Goal: Information Seeking & Learning: Learn about a topic

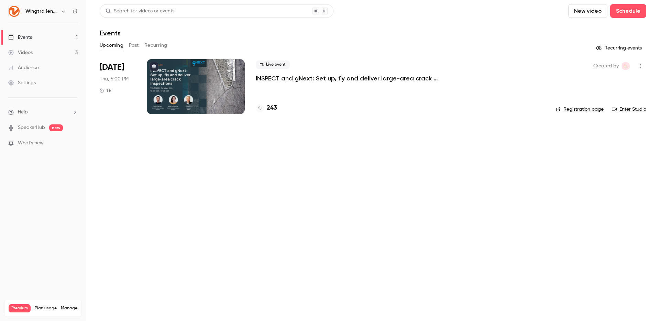
click at [301, 80] on p "INSPECT and gNext: Set up, fly and deliver large-area crack inspections in a fe…" at bounding box center [359, 78] width 206 height 8
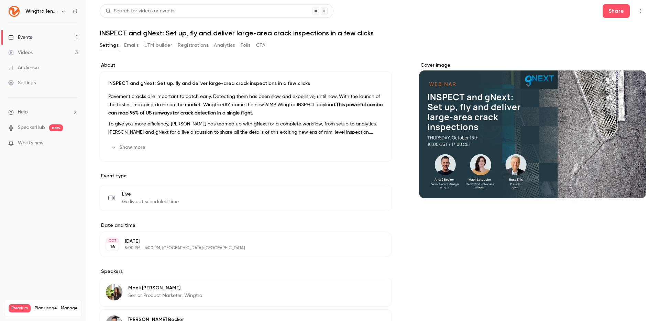
click at [196, 45] on button "Registrations" at bounding box center [193, 45] width 31 height 11
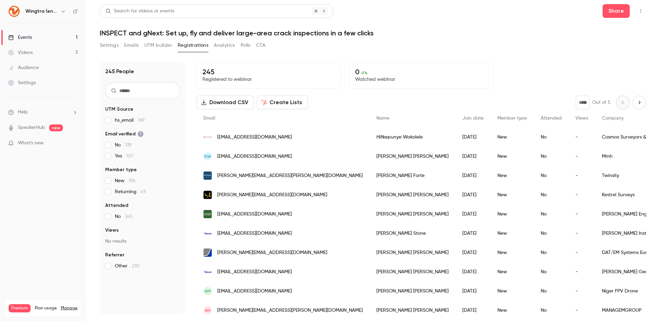
click at [54, 34] on link "Events 1" at bounding box center [43, 37] width 86 height 15
